Goal: Transaction & Acquisition: Purchase product/service

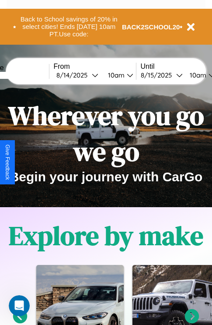
scroll to position [135, 0]
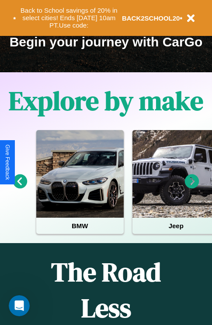
click at [20, 187] on icon at bounding box center [20, 181] width 14 height 14
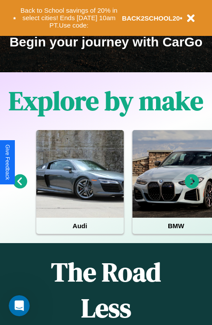
click at [192, 187] on icon at bounding box center [192, 181] width 14 height 14
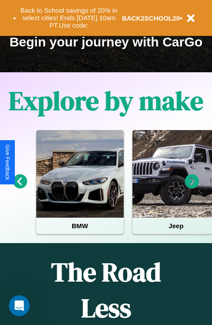
click at [192, 187] on icon at bounding box center [192, 181] width 14 height 14
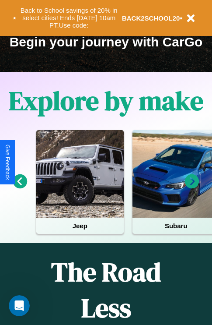
click at [192, 187] on icon at bounding box center [192, 181] width 14 height 14
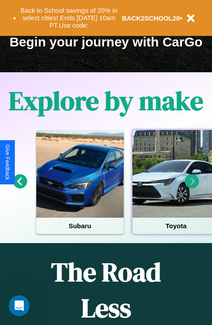
click at [175, 187] on div at bounding box center [176, 173] width 87 height 87
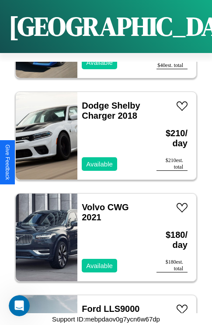
scroll to position [1149, 0]
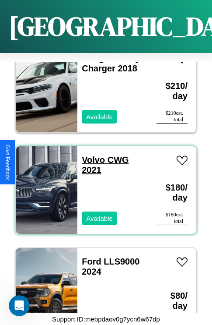
click at [91, 155] on link "Volvo CWG 2021" at bounding box center [105, 165] width 47 height 20
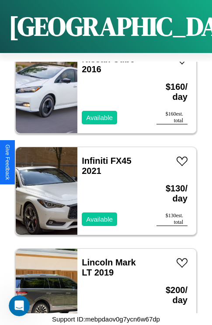
scroll to position [2976, 0]
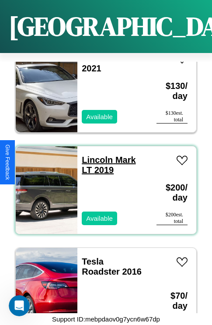
click at [94, 155] on link "Lincoln Mark LT 2019" at bounding box center [109, 165] width 54 height 20
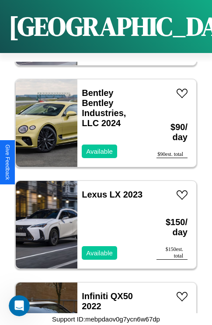
scroll to position [4904, 0]
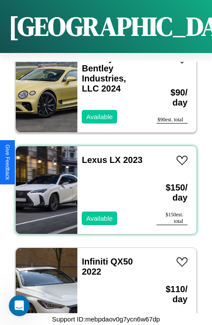
click at [103, 185] on div "Lexus LX 2023 Available" at bounding box center [112, 189] width 70 height 87
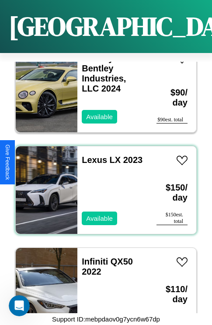
click at [103, 185] on div "Lexus LX 2023 Available" at bounding box center [112, 189] width 70 height 87
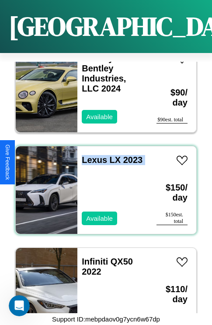
click at [103, 185] on div "Lexus LX 2023 Available" at bounding box center [112, 189] width 70 height 87
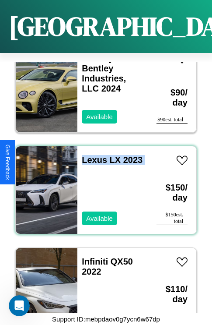
click at [103, 185] on div "Lexus LX 2023 Available" at bounding box center [112, 189] width 70 height 87
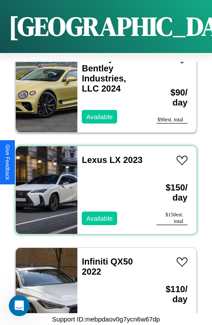
click at [103, 185] on div "Lexus LX 2023 Available" at bounding box center [112, 189] width 70 height 87
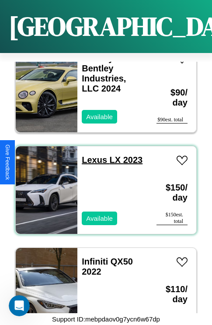
click at [92, 155] on link "Lexus LX 2023" at bounding box center [112, 160] width 61 height 10
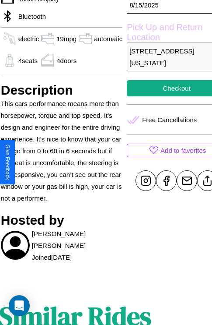
scroll to position [284, 33]
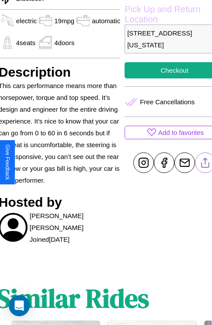
click at [206, 162] on line at bounding box center [206, 161] width 0 height 6
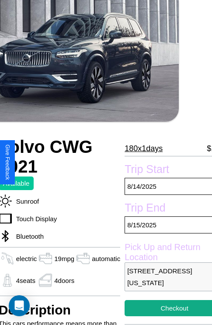
scroll to position [32, 33]
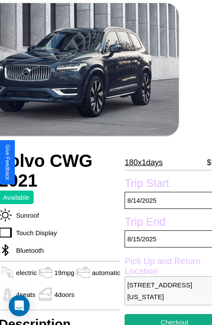
click at [143, 162] on p "180 x 1 days" at bounding box center [144, 162] width 38 height 14
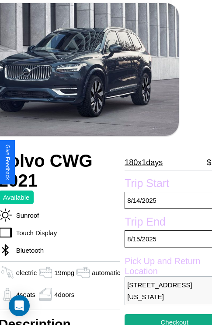
click at [143, 162] on p "180 x 1 days" at bounding box center [144, 162] width 38 height 14
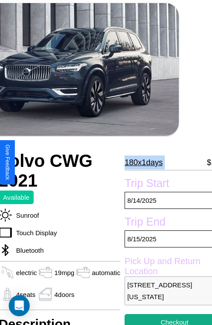
click at [143, 162] on p "180 x 1 days" at bounding box center [144, 162] width 38 height 14
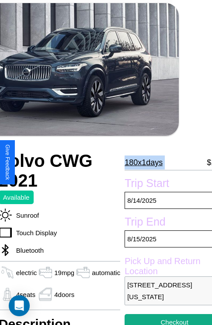
click at [143, 162] on p "180 x 1 days" at bounding box center [144, 162] width 38 height 14
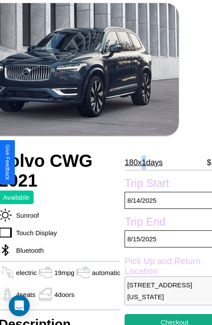
click at [143, 162] on p "180 x 1 days" at bounding box center [144, 162] width 38 height 14
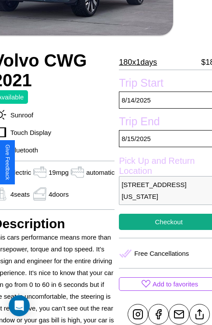
scroll to position [192, 42]
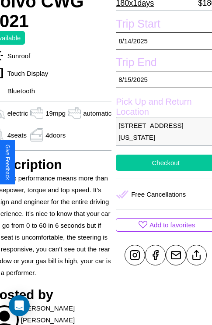
click at [162, 162] on button "Checkout" at bounding box center [166, 162] width 100 height 16
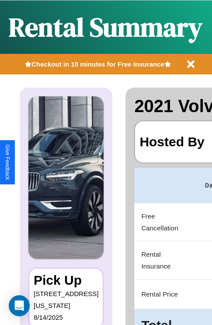
scroll to position [0, 165]
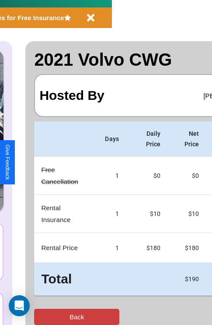
click at [42, 316] on button "Back" at bounding box center [76, 316] width 85 height 16
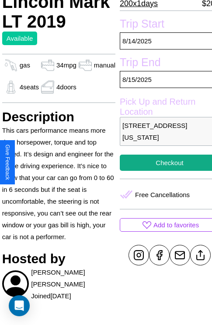
scroll to position [189, 30]
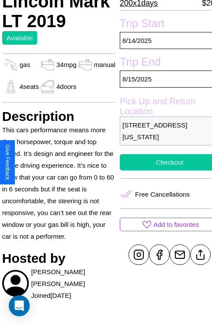
click at [162, 162] on button "Checkout" at bounding box center [170, 162] width 100 height 16
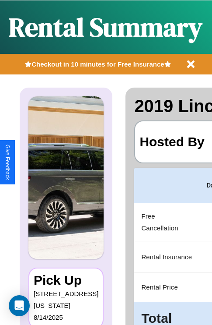
scroll to position [0, 165]
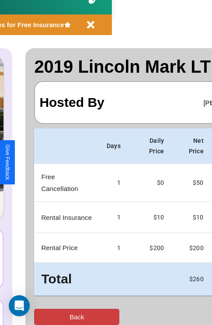
click at [42, 316] on button "Back" at bounding box center [76, 316] width 85 height 16
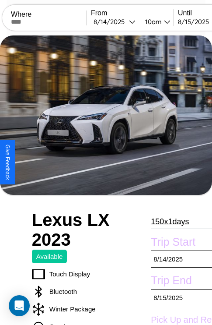
scroll to position [67, 0]
